Goal: Information Seeking & Learning: Learn about a topic

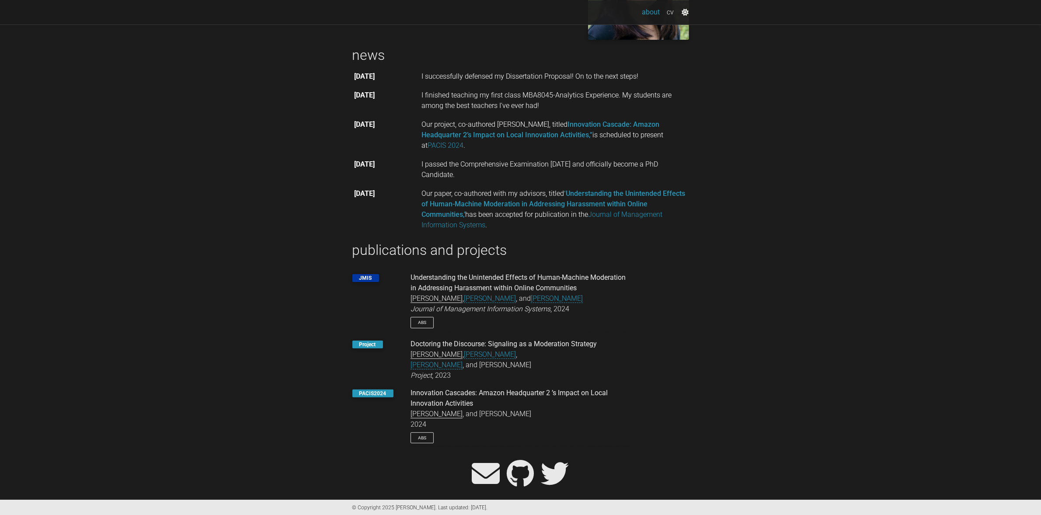
scroll to position [176, 0]
click at [426, 321] on link "Abs" at bounding box center [422, 320] width 23 height 11
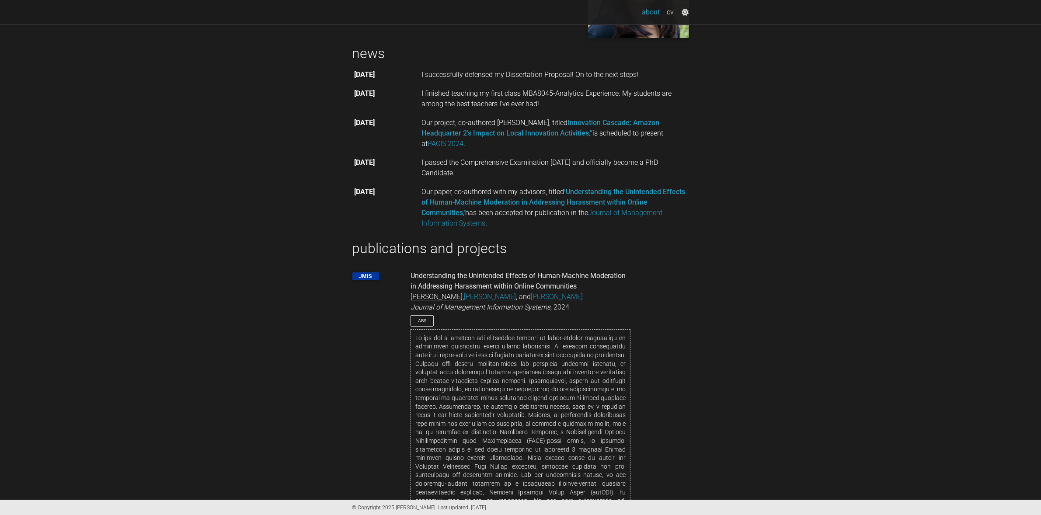
click at [426, 299] on em "[PERSON_NAME]" at bounding box center [437, 297] width 52 height 9
drag, startPoint x: 489, startPoint y: 274, endPoint x: 484, endPoint y: 280, distance: 8.7
click at [489, 274] on div "Understanding the Unintended Effects of Human-Machine Moderation in Addressing …" at bounding box center [521, 281] width 220 height 21
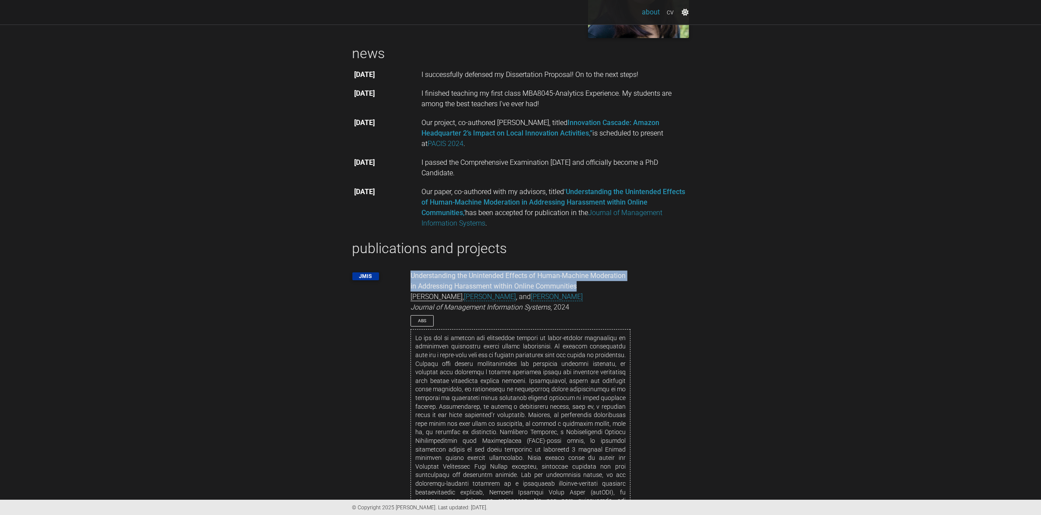
drag, startPoint x: 412, startPoint y: 277, endPoint x: 582, endPoint y: 286, distance: 169.9
click at [582, 286] on div "Understanding the Unintended Effects of Human-Machine Moderation in Addressing …" at bounding box center [521, 281] width 220 height 21
copy div "Understanding the Unintended Effects of Human-Machine Moderation in Addressing …"
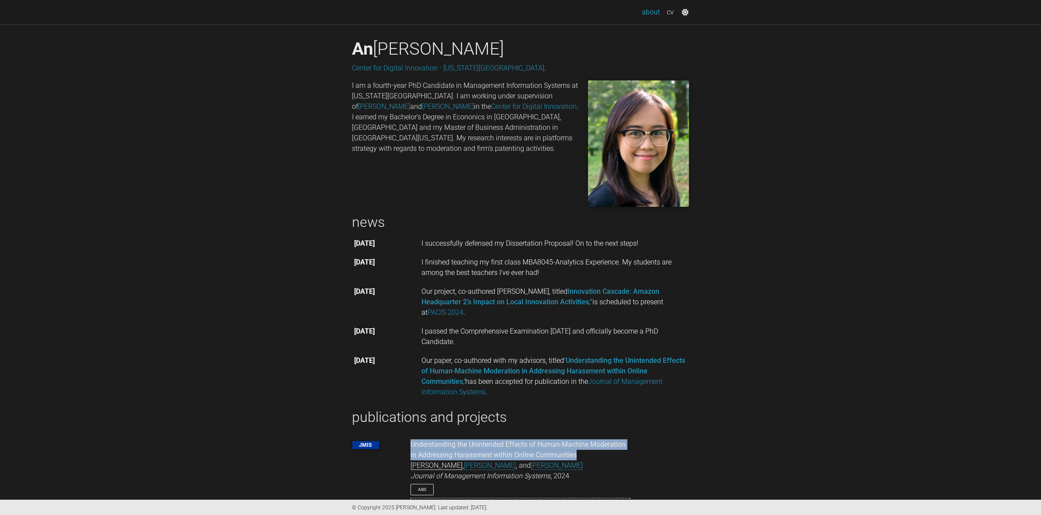
scroll to position [0, 0]
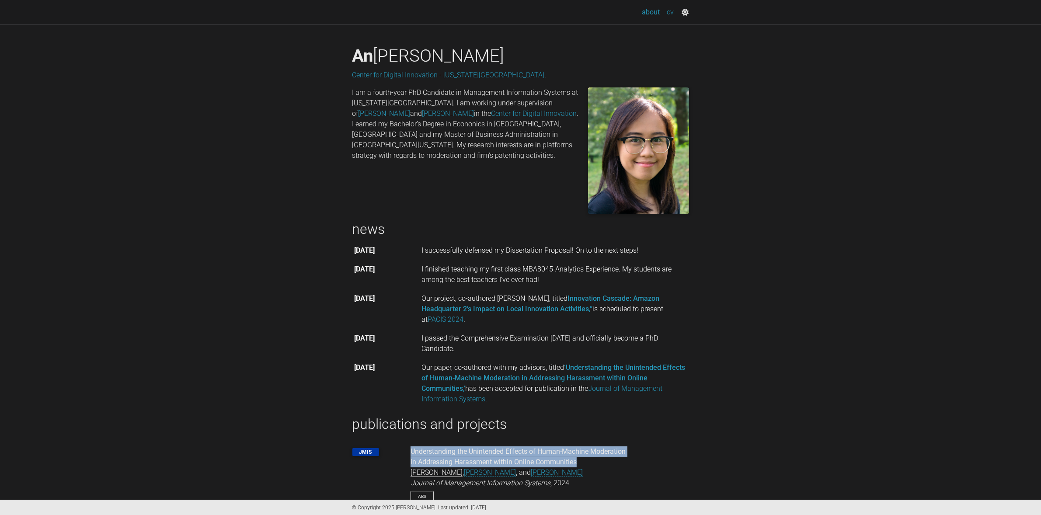
click at [673, 15] on link "cv" at bounding box center [671, 11] width 14 height 17
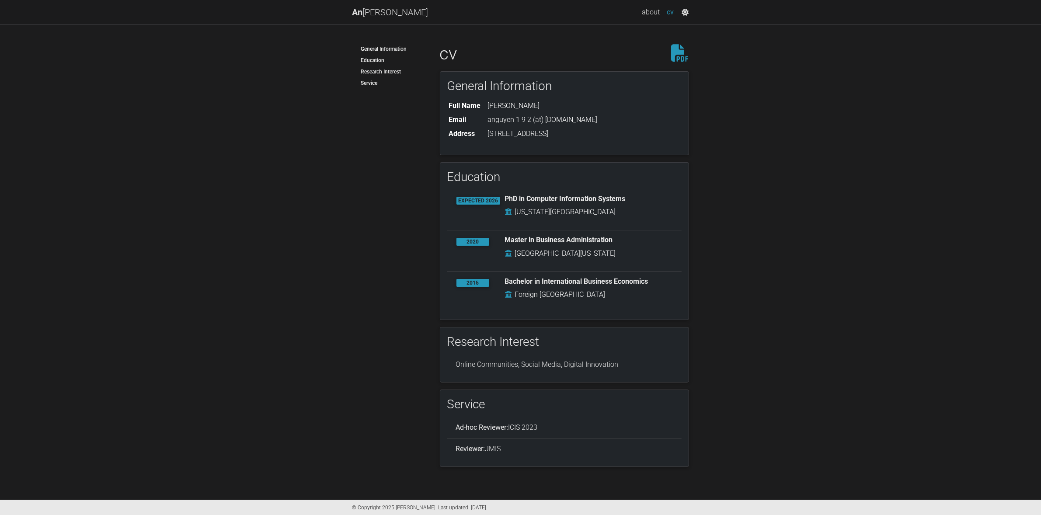
scroll to position [3, 0]
click at [374, 50] on link "General Information" at bounding box center [389, 48] width 74 height 11
click at [388, 58] on link "Education" at bounding box center [389, 60] width 74 height 11
click at [375, 68] on link "Research Interest" at bounding box center [389, 71] width 74 height 11
click at [373, 79] on link "Service" at bounding box center [389, 82] width 74 height 11
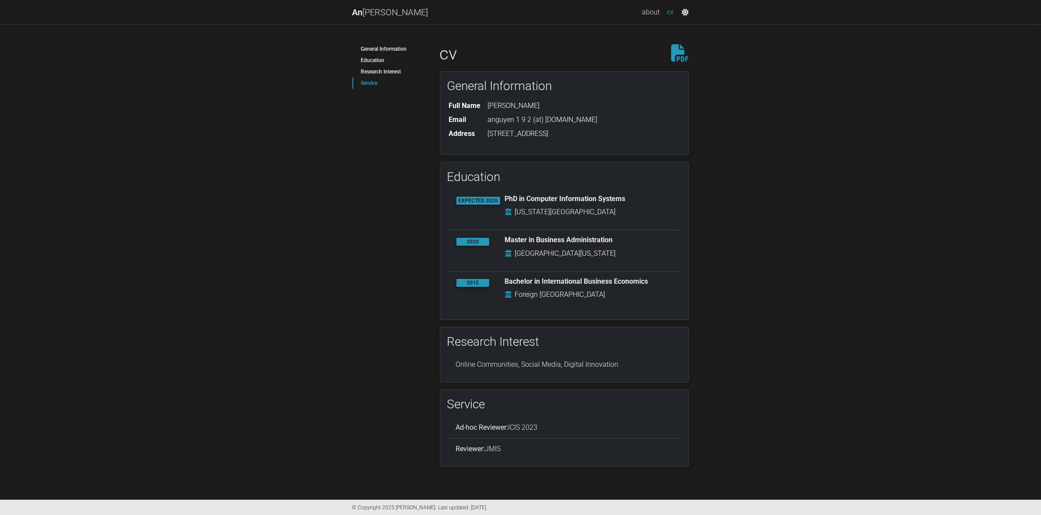
drag, startPoint x: 788, startPoint y: 126, endPoint x: 765, endPoint y: 102, distance: 33.4
click at [788, 126] on body "[PERSON_NAME] Toggle navigation about cv (current) General Information Educatio…" at bounding box center [520, 256] width 1041 height 517
click at [647, 17] on link "about" at bounding box center [651, 11] width 25 height 17
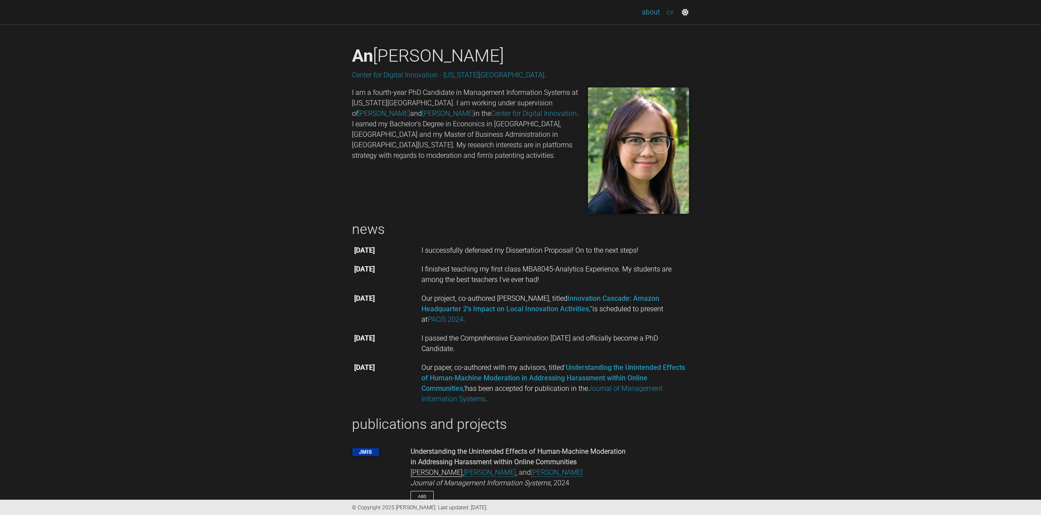
click at [673, 13] on link "cv" at bounding box center [671, 11] width 14 height 17
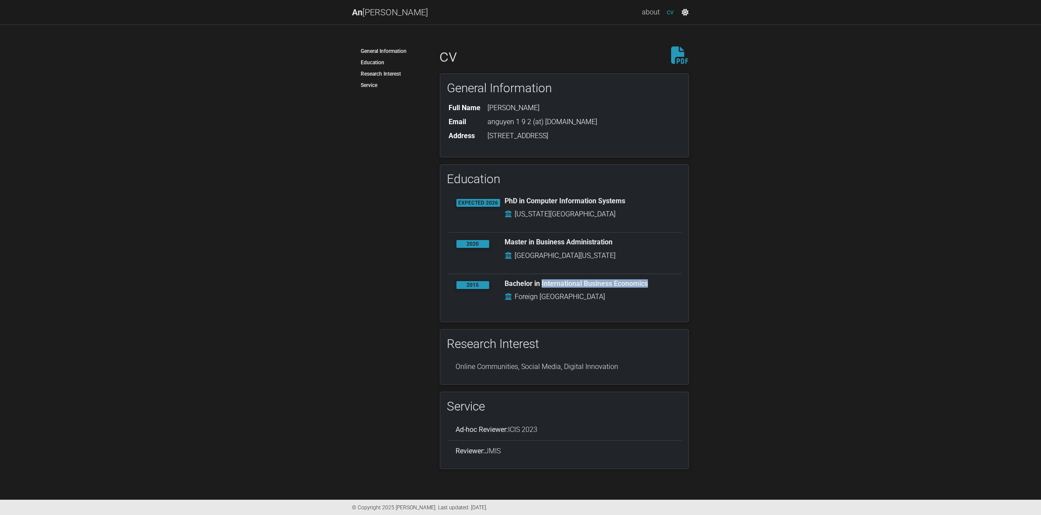
drag, startPoint x: 542, startPoint y: 288, endPoint x: 656, endPoint y: 285, distance: 113.7
click at [656, 285] on h6 "Bachelor in International Business Economics" at bounding box center [589, 283] width 168 height 8
